Goal: Transaction & Acquisition: Subscribe to service/newsletter

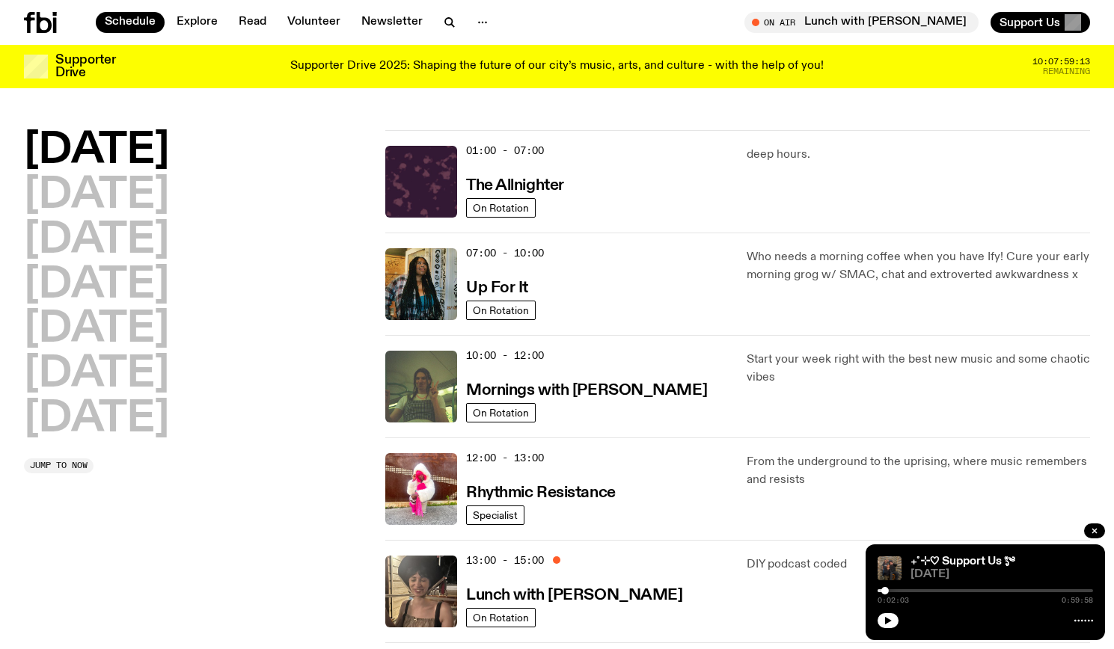
scroll to position [277, 0]
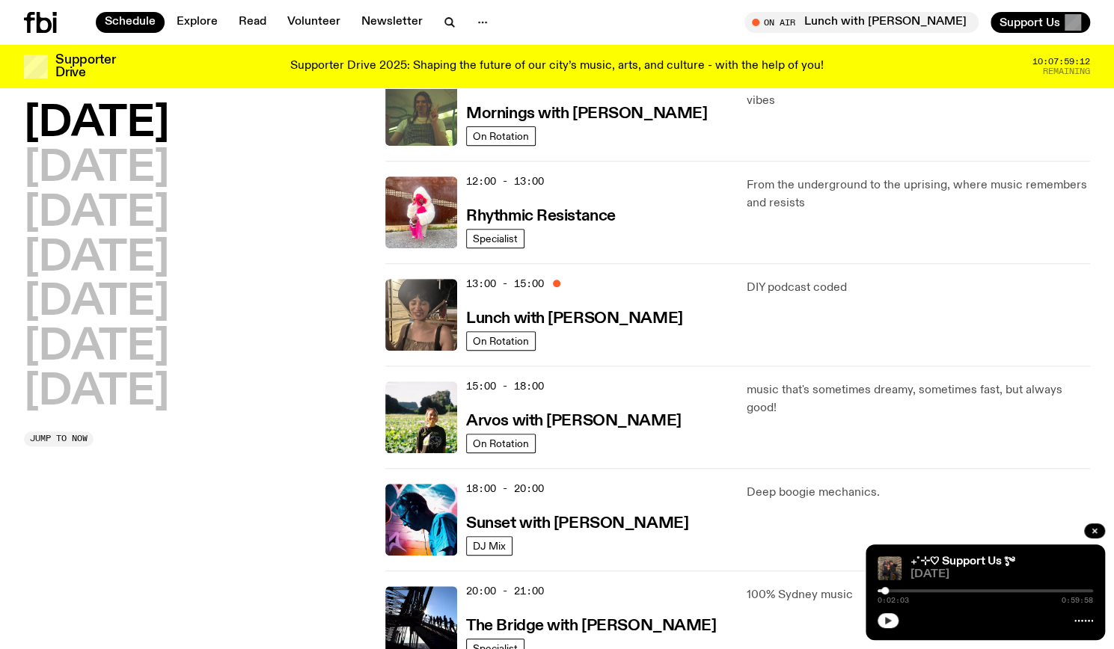
click at [882, 623] on button "button" at bounding box center [887, 620] width 21 height 15
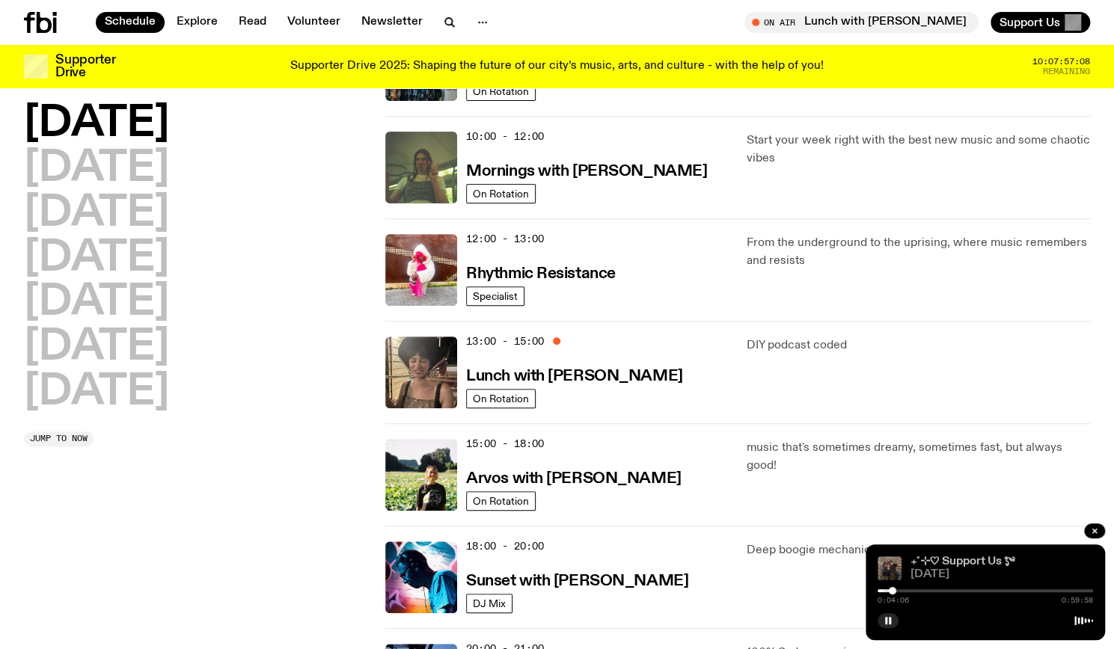
click at [957, 559] on link "₊˚⊹♡ Support Us *ೃ༄" at bounding box center [962, 562] width 104 height 12
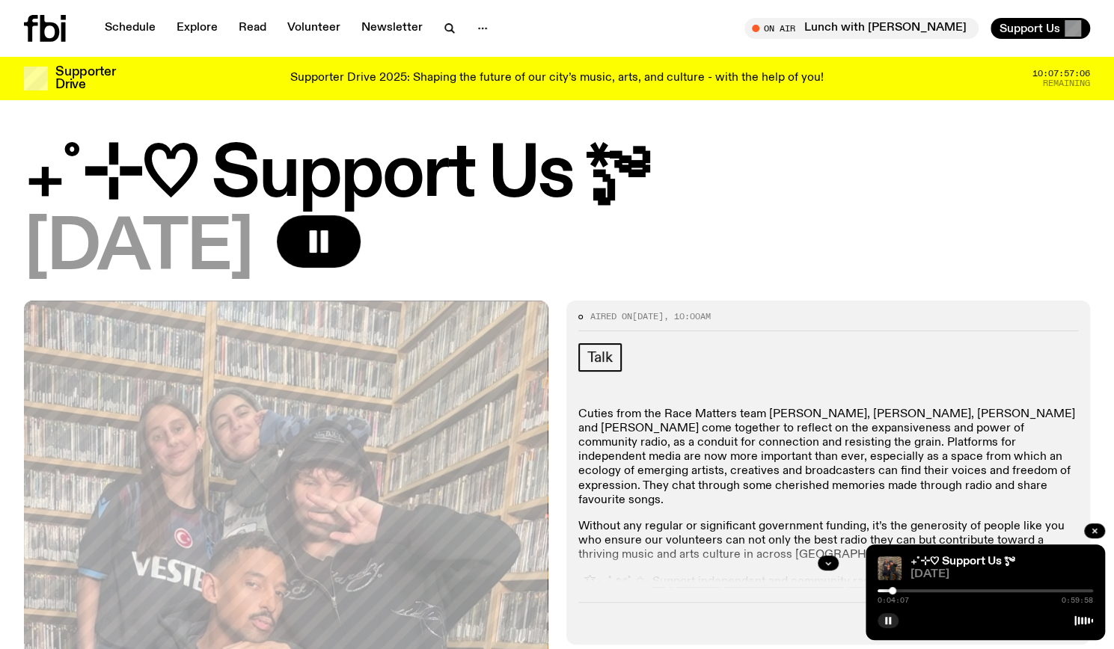
click at [915, 321] on div "Aired on [DATE] 10:00am" at bounding box center [828, 322] width 500 height 18
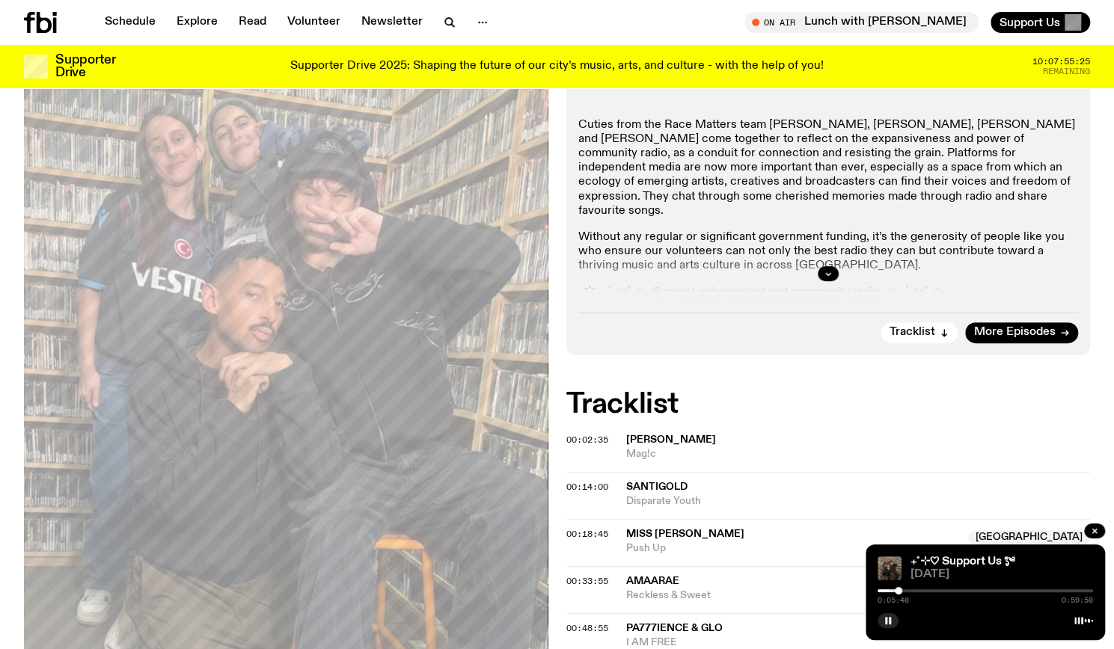
scroll to position [274, 0]
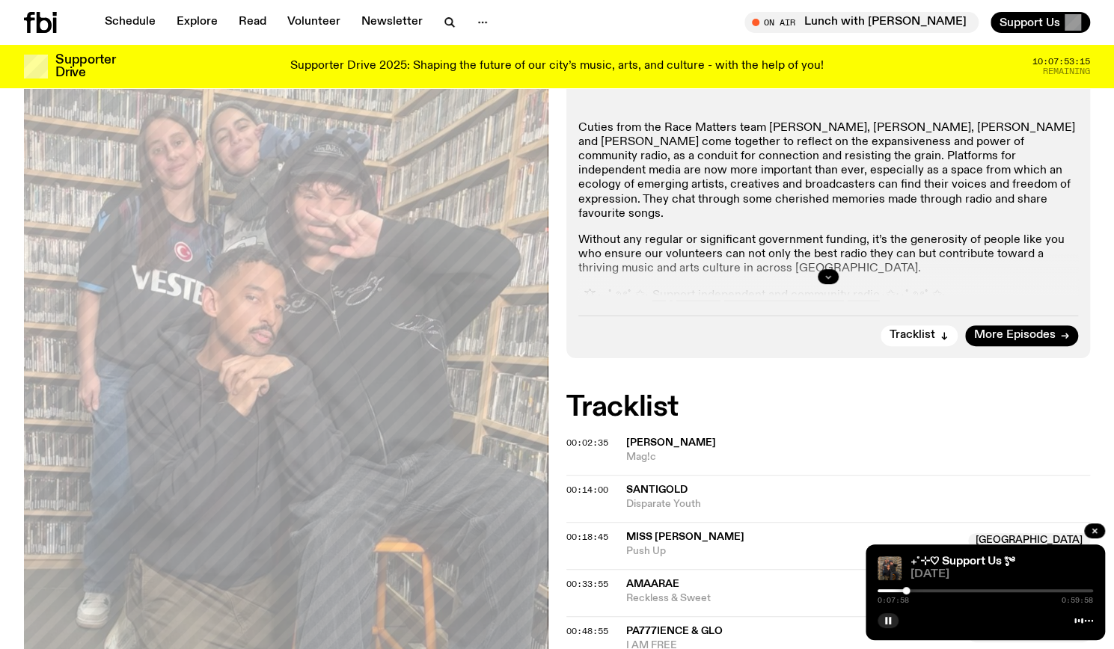
click at [826, 273] on icon "button" at bounding box center [827, 276] width 9 height 9
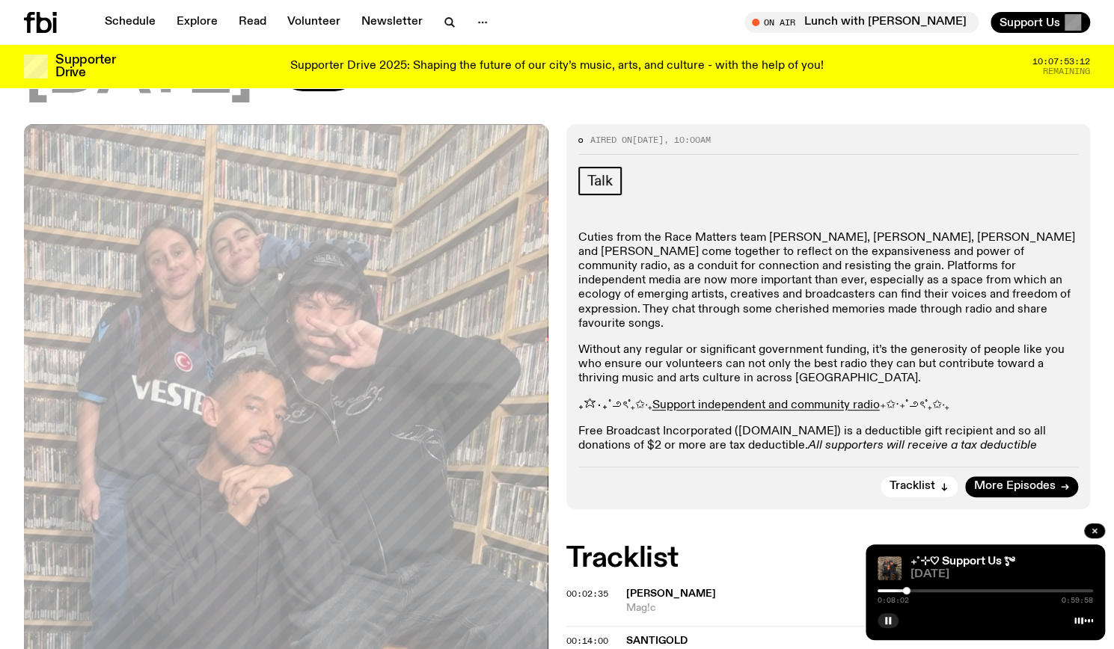
scroll to position [153, 0]
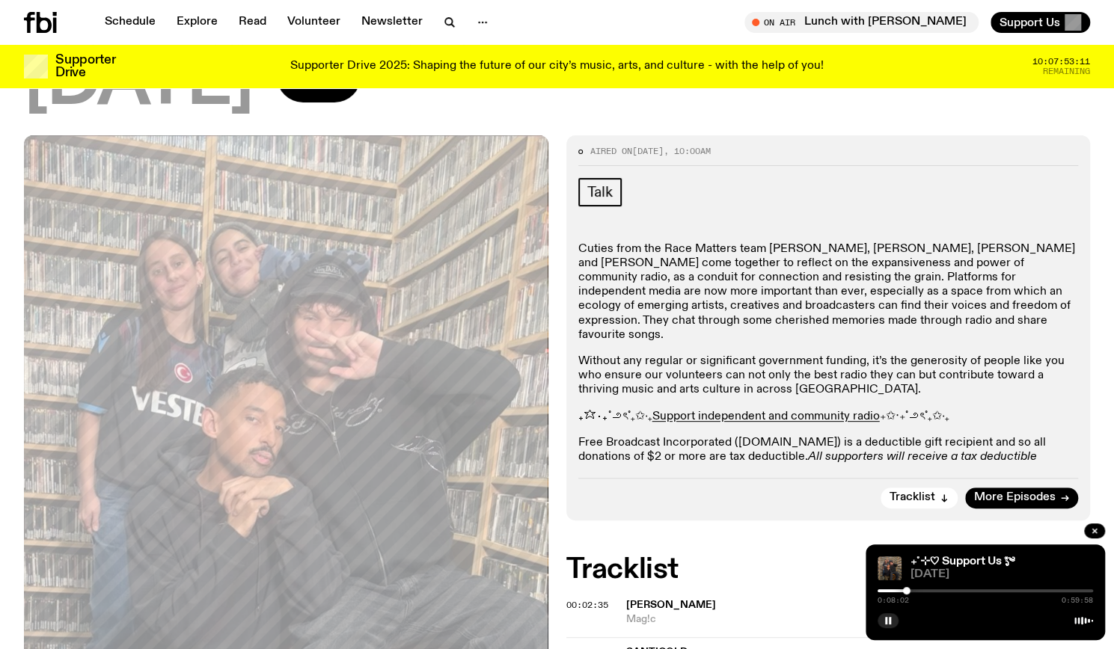
click at [809, 354] on p "Without any regular or significant government funding, it’s the generosity of p…" at bounding box center [828, 375] width 500 height 43
click at [686, 286] on p "Cuties from the Race Matters team [PERSON_NAME], [PERSON_NAME], [PERSON_NAME] a…" at bounding box center [828, 292] width 500 height 100
click at [622, 261] on p "Cuties from the Race Matters team [PERSON_NAME], [PERSON_NAME], [PERSON_NAME] a…" at bounding box center [828, 292] width 500 height 100
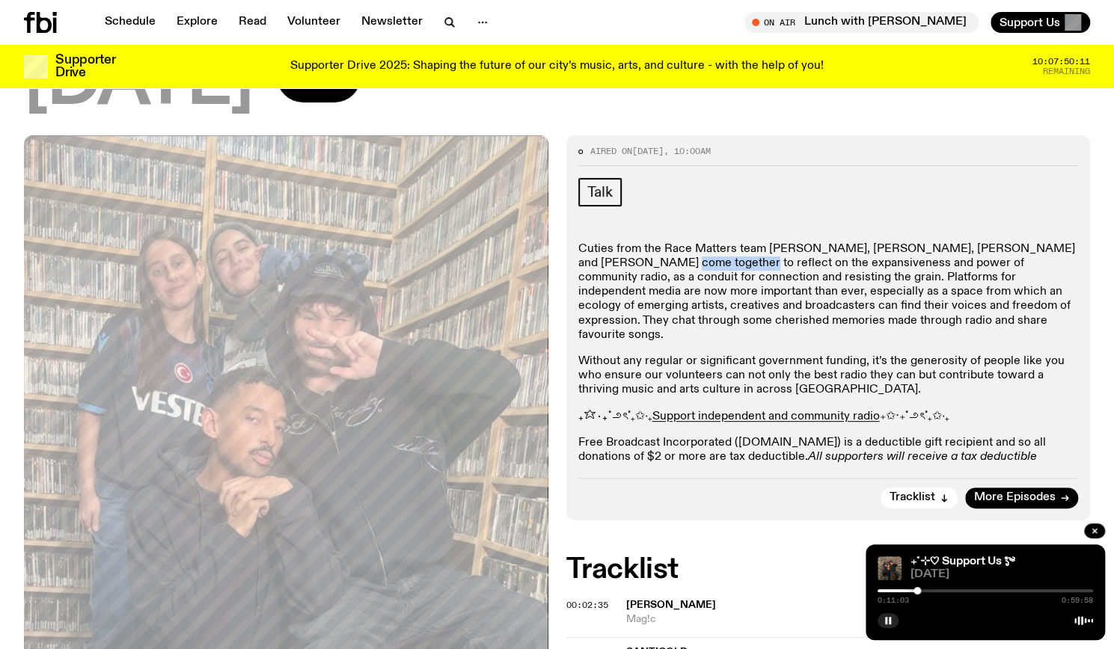
click at [622, 261] on p "Cuties from the Race Matters team [PERSON_NAME], [PERSON_NAME], [PERSON_NAME] a…" at bounding box center [828, 292] width 500 height 100
click at [895, 622] on button "button" at bounding box center [887, 620] width 21 height 15
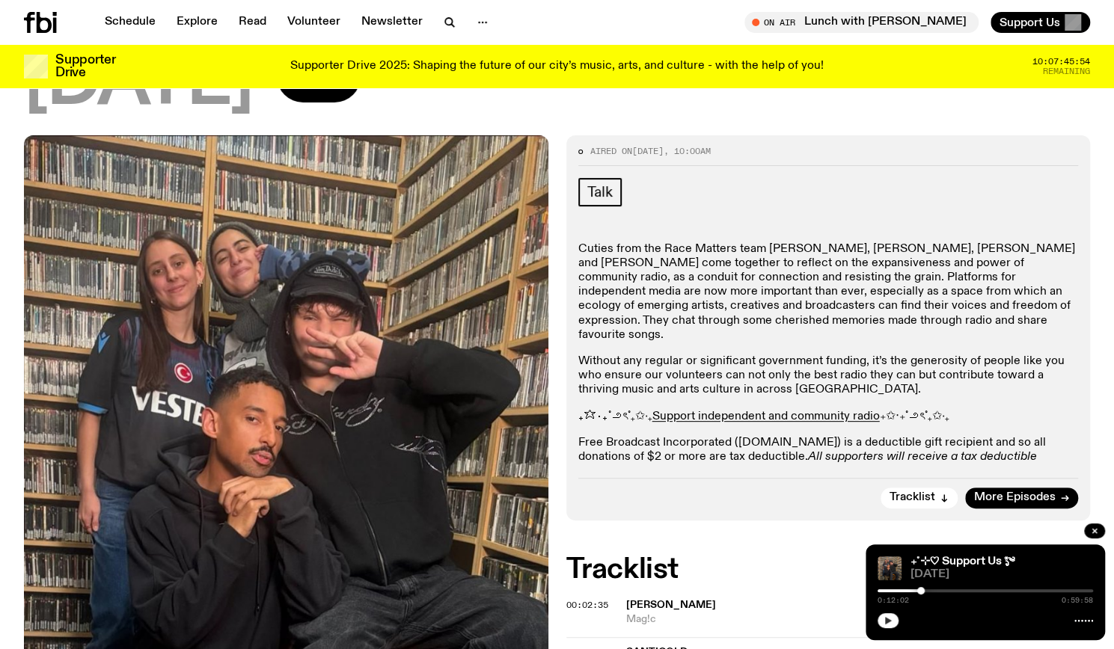
click at [895, 622] on button "button" at bounding box center [887, 620] width 21 height 15
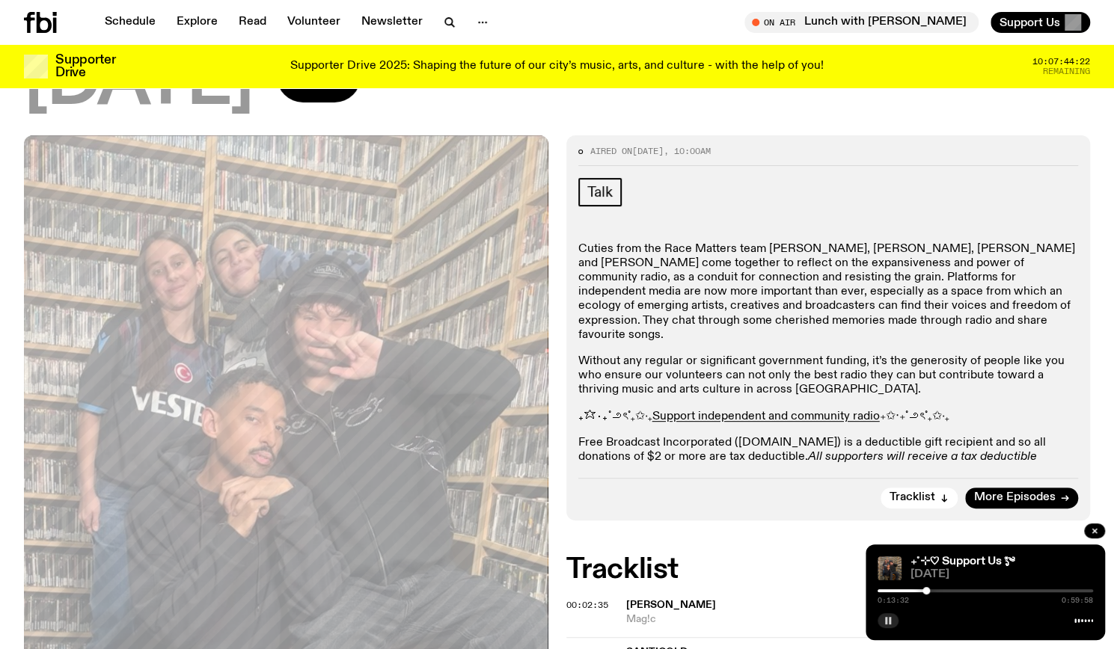
click at [888, 622] on rect "button" at bounding box center [889, 620] width 2 height 7
click at [888, 622] on icon "button" at bounding box center [887, 620] width 9 height 9
click at [888, 622] on rect "button" at bounding box center [889, 620] width 2 height 7
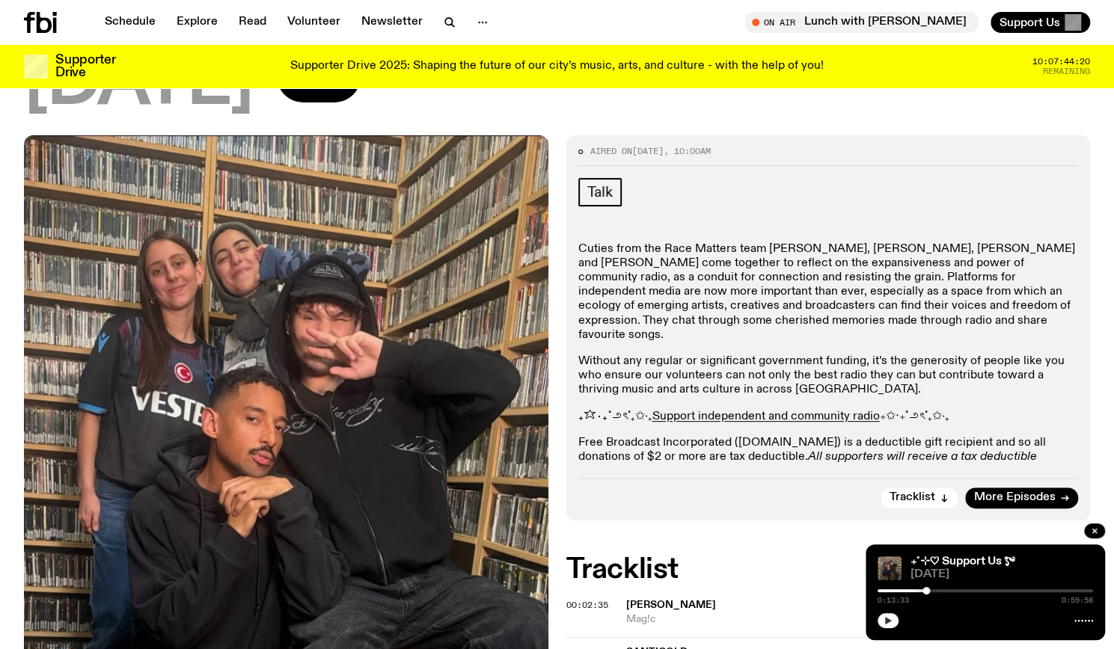
click at [888, 622] on icon "button" at bounding box center [887, 620] width 9 height 9
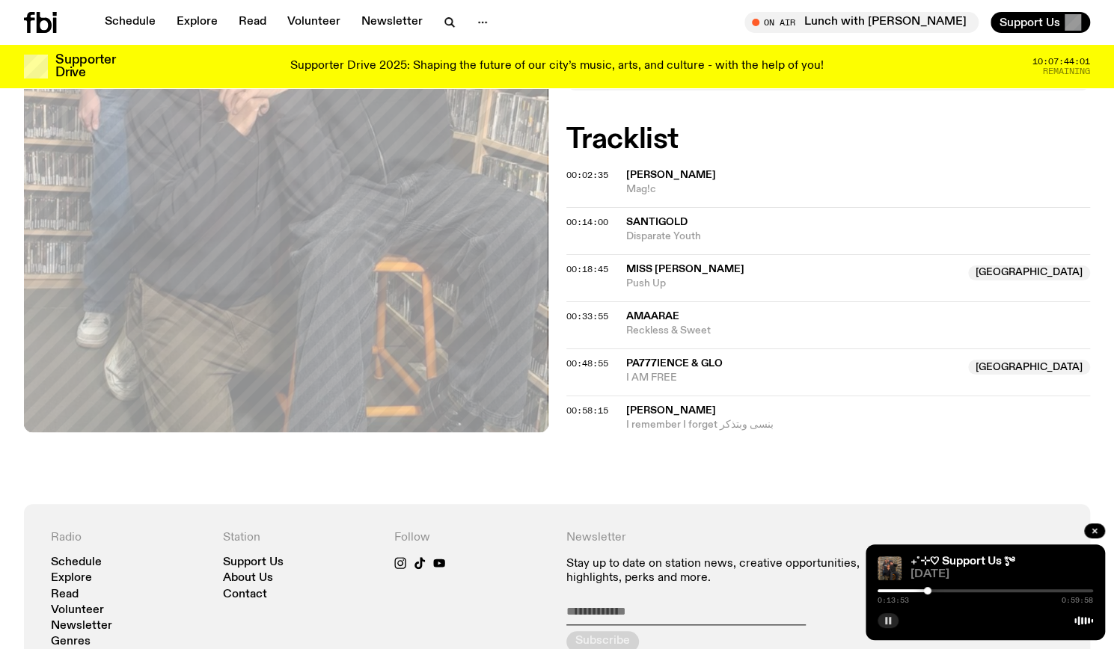
scroll to position [507, 0]
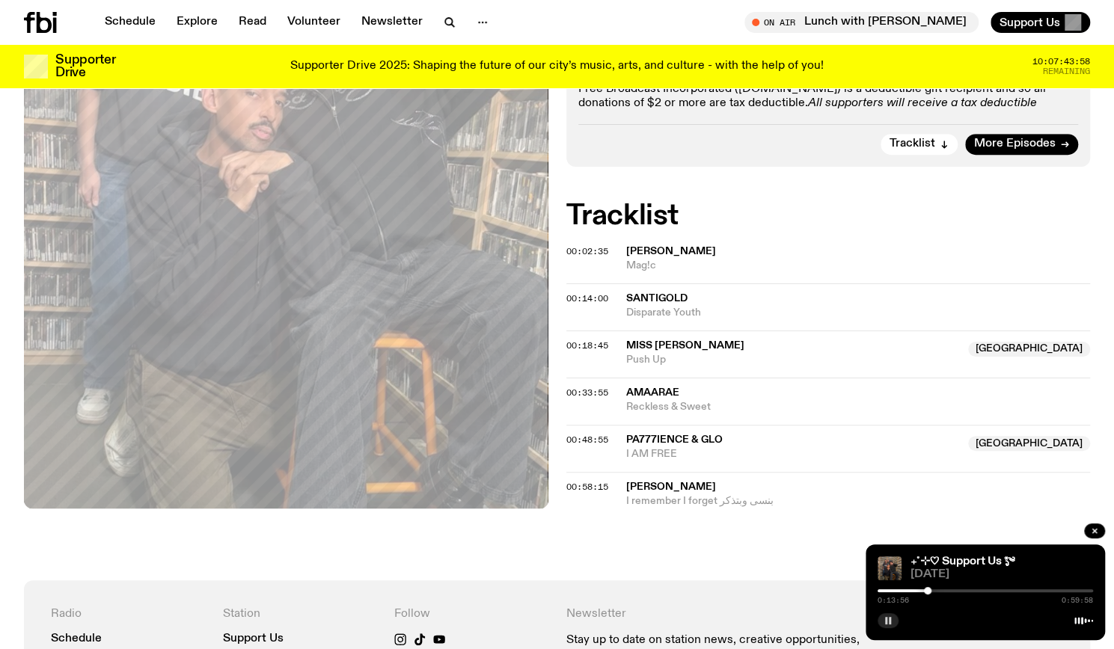
click at [890, 619] on rect "button" at bounding box center [889, 620] width 2 height 7
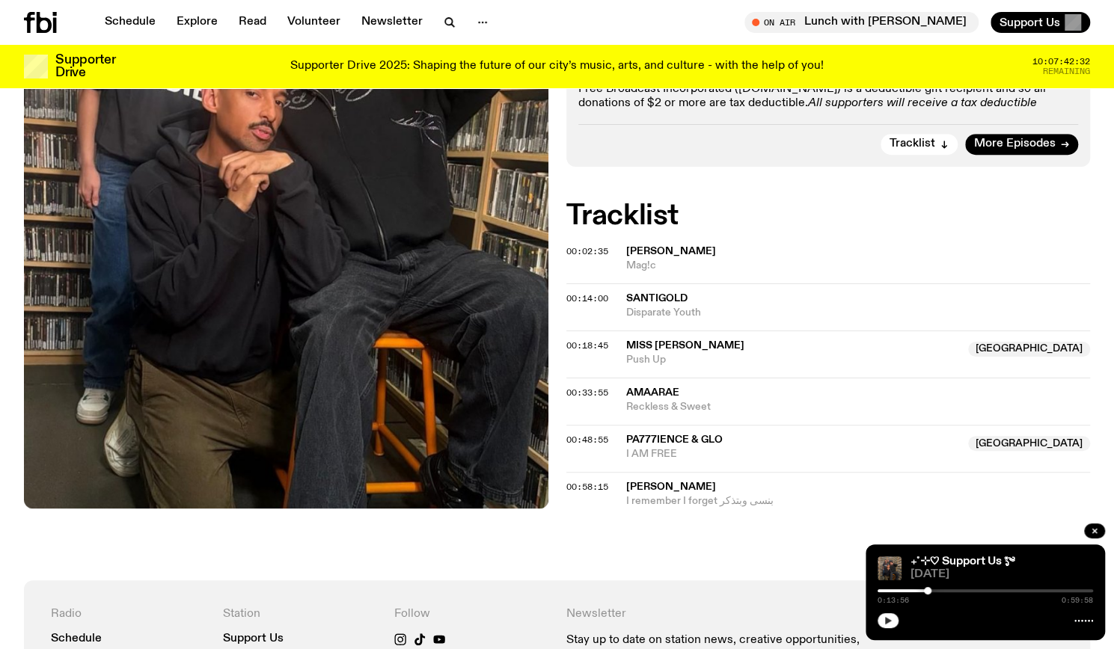
click at [884, 623] on icon "button" at bounding box center [887, 620] width 9 height 9
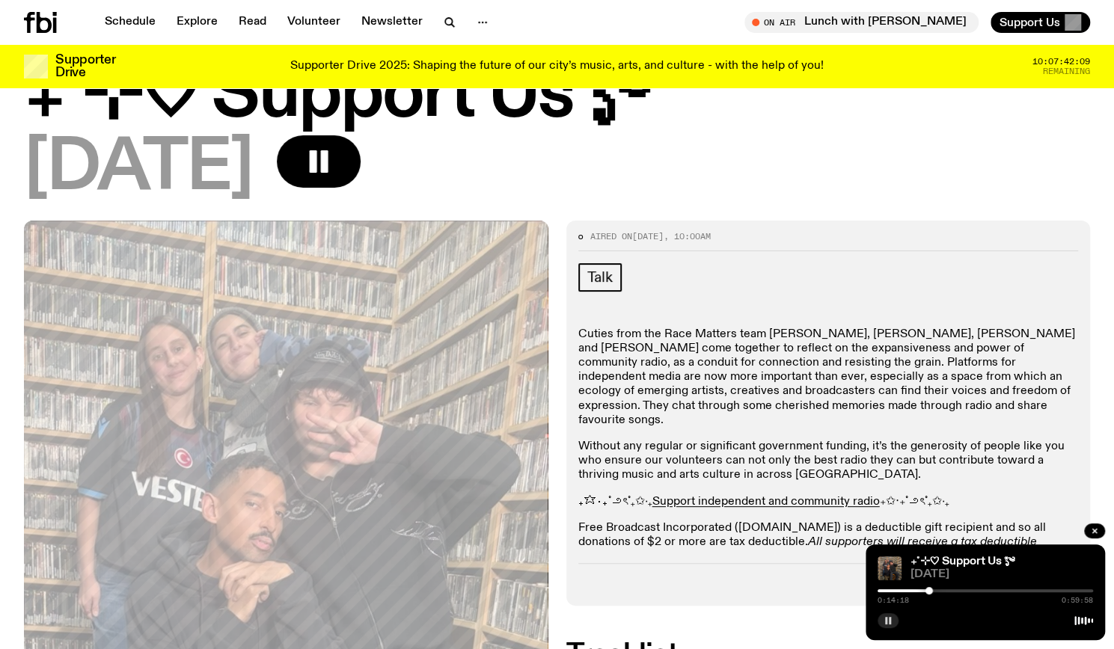
scroll to position [67, 0]
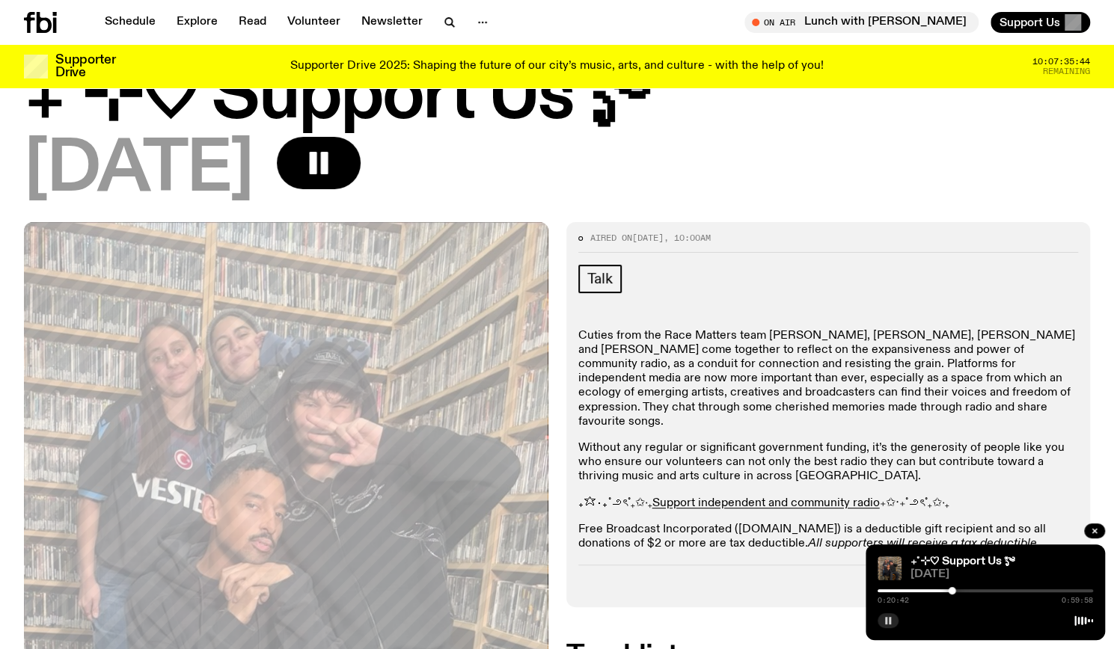
click at [889, 623] on rect "button" at bounding box center [889, 620] width 2 height 7
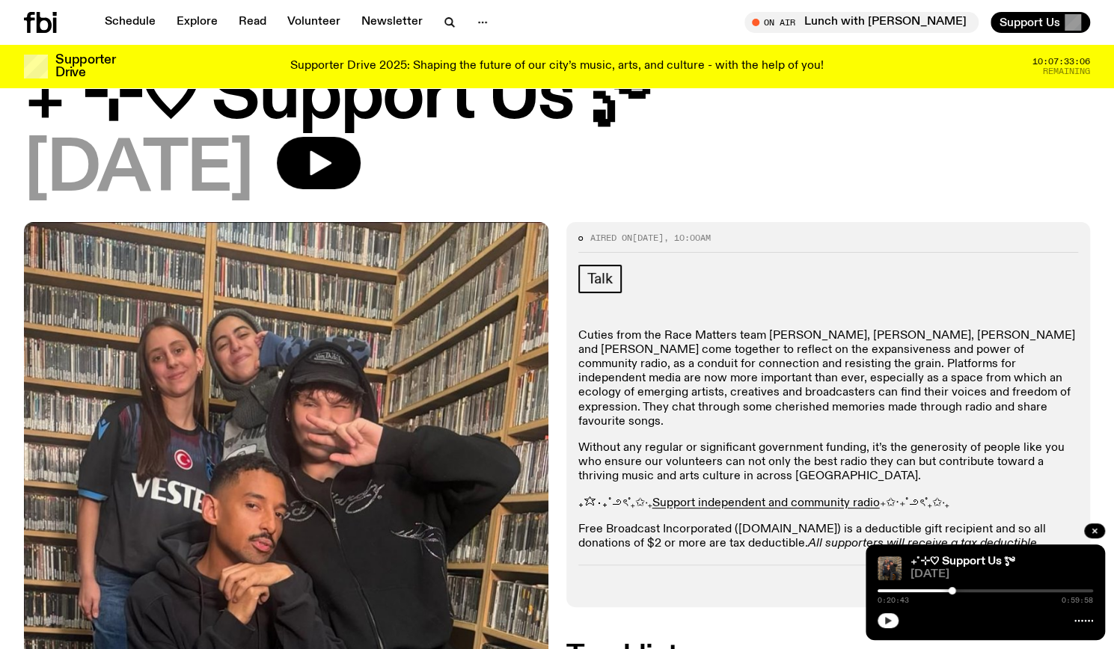
click at [882, 625] on button "button" at bounding box center [887, 620] width 21 height 15
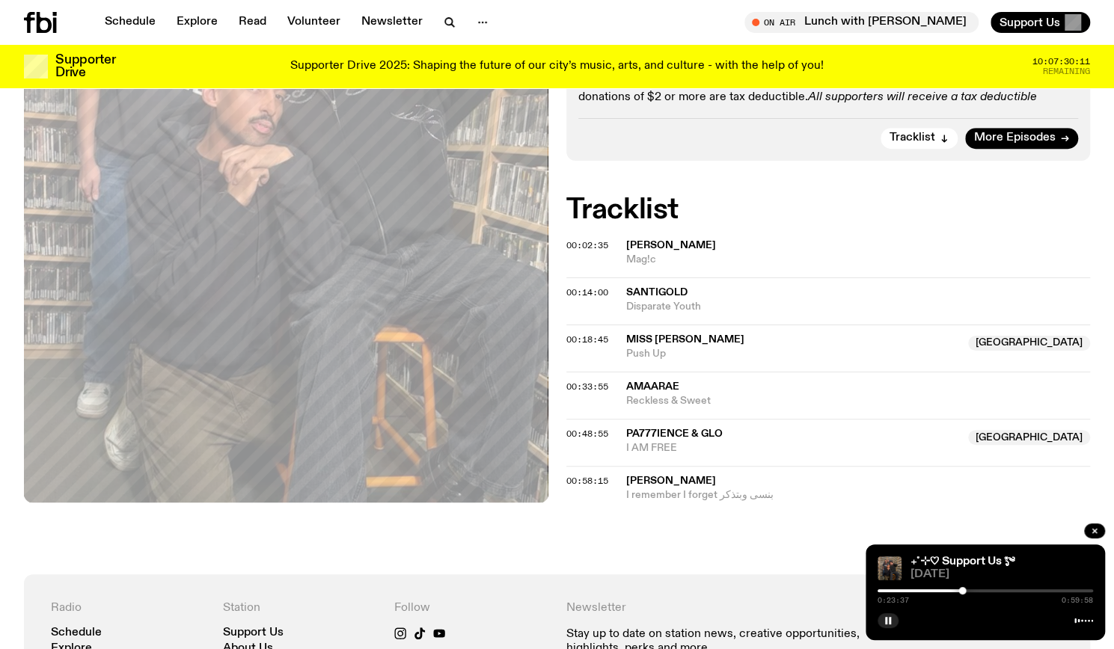
scroll to position [514, 0]
click at [885, 619] on rect "button" at bounding box center [886, 620] width 2 height 7
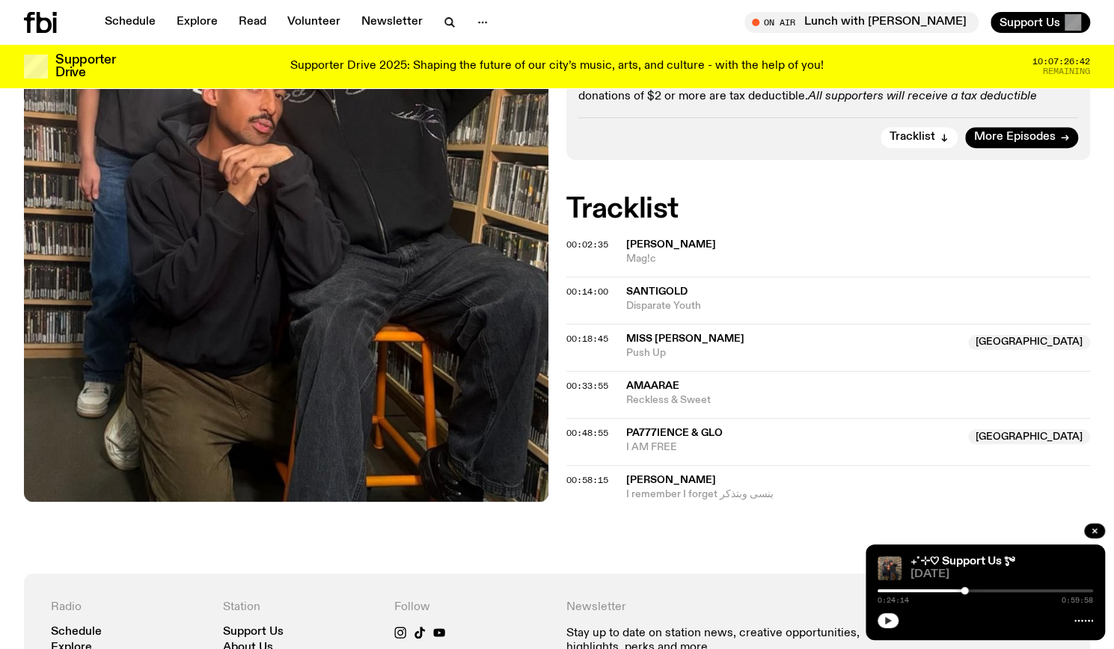
click at [888, 621] on icon "button" at bounding box center [888, 620] width 7 height 7
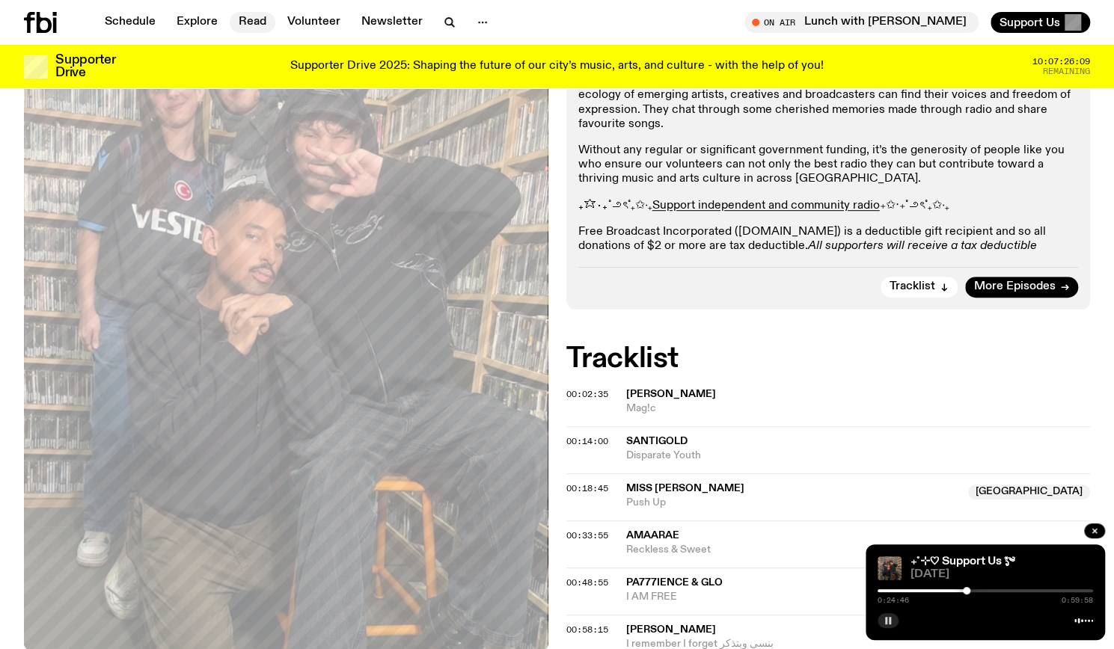
scroll to position [349, 0]
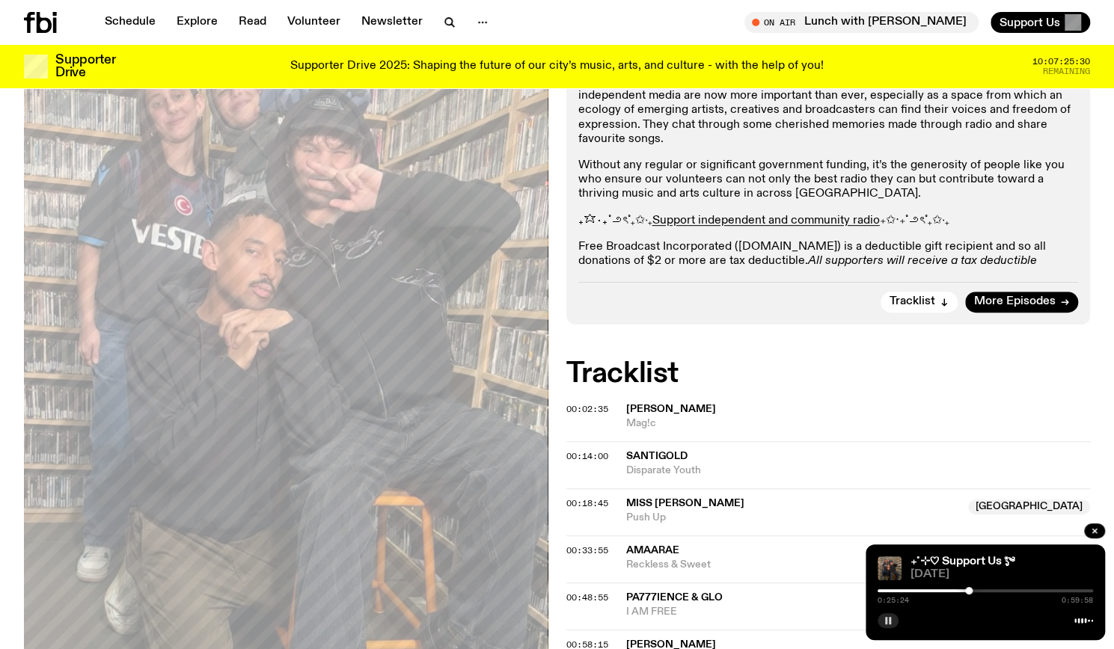
click at [894, 626] on button "button" at bounding box center [887, 620] width 21 height 15
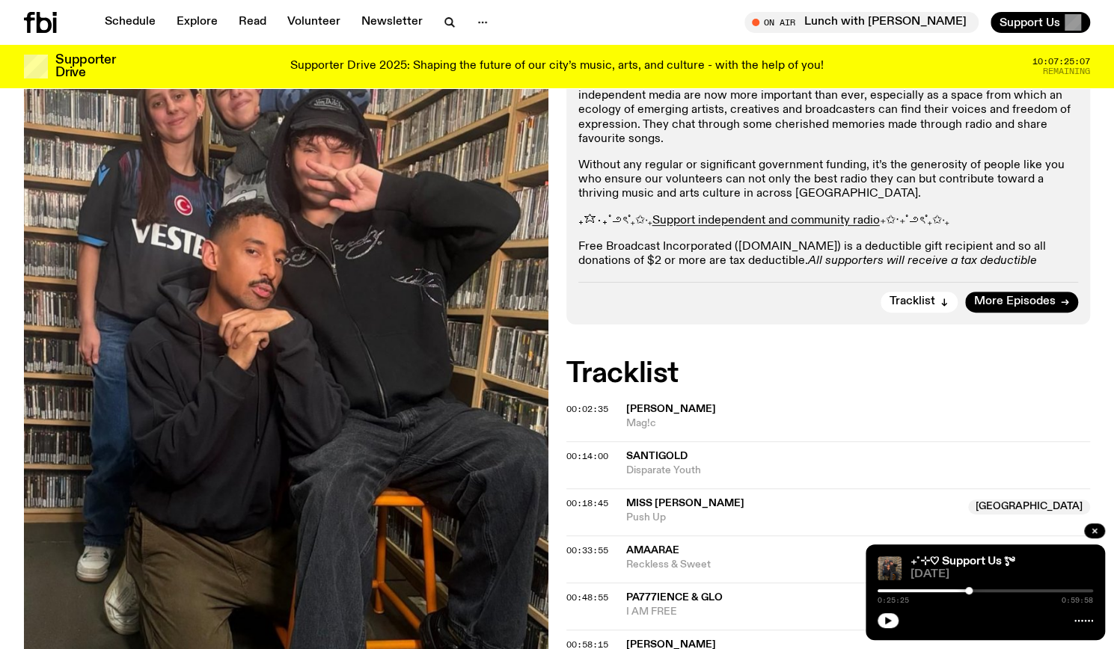
scroll to position [135, 0]
